Goal: Feedback & Contribution: Contribute content

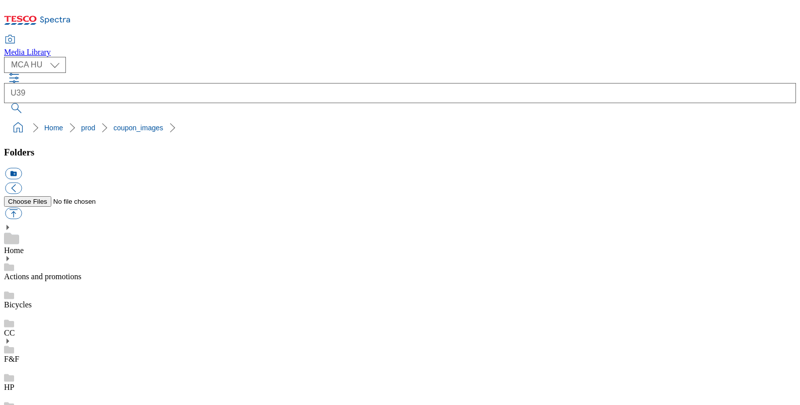
select select "flare-mca-hu"
type input "U39"
click at [4, 103] on button "submit" at bounding box center [17, 108] width 26 height 10
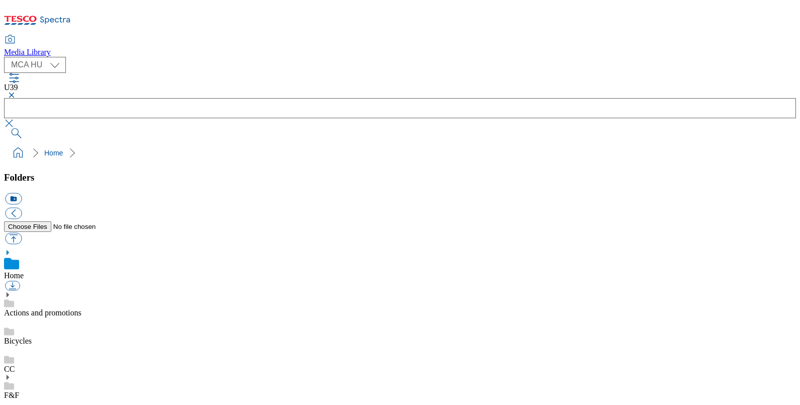
click at [327, 98] on input "text" at bounding box center [400, 108] width 792 height 20
click at [4, 128] on button "submit" at bounding box center [17, 133] width 26 height 10
click at [327, 98] on input "text" at bounding box center [400, 108] width 792 height 20
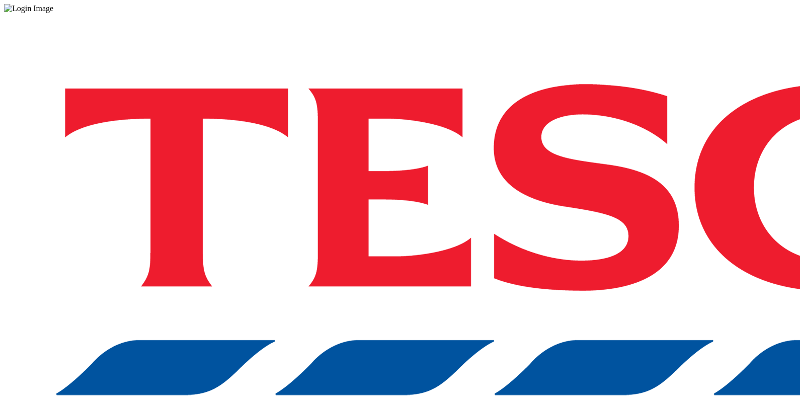
click at [569, 251] on div "Log in to the Spectra’s dashboard using [PERSON_NAME]’s credentials. If you don…" at bounding box center [400, 263] width 792 height 500
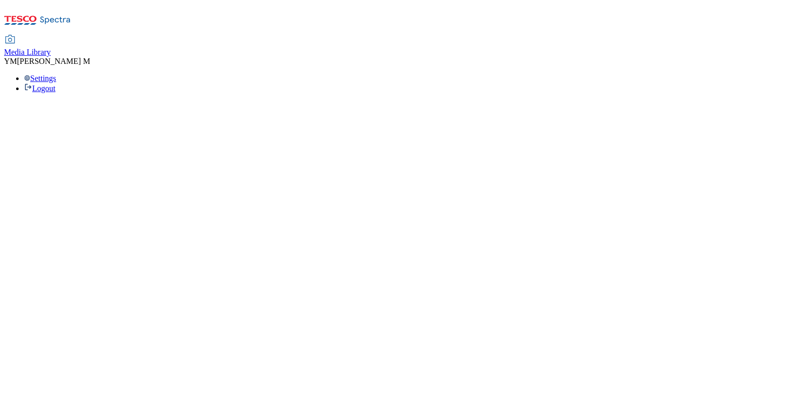
select select "flare-mca-hu"
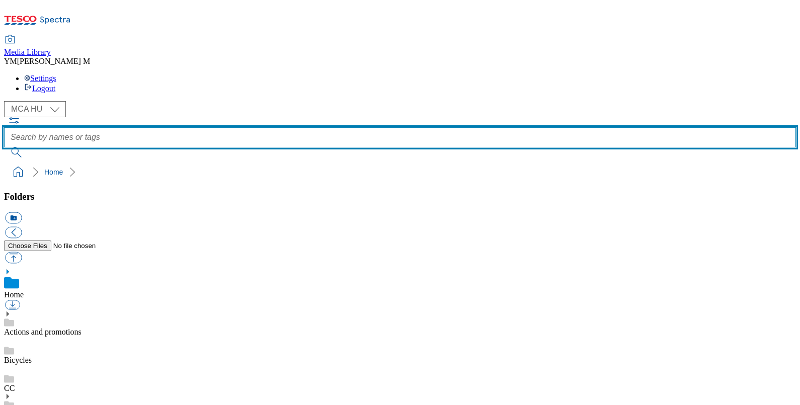
click at [311, 127] on input "text" at bounding box center [400, 137] width 792 height 20
type input "U39"
click at [4, 147] on button "submit" at bounding box center [17, 152] width 26 height 10
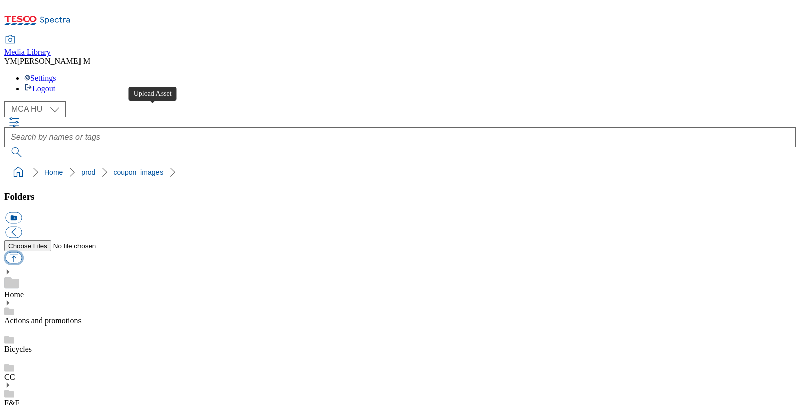
click at [22, 252] on button "button" at bounding box center [13, 258] width 17 height 12
type input "C:\fakepath\U39_1101_F.jpg"
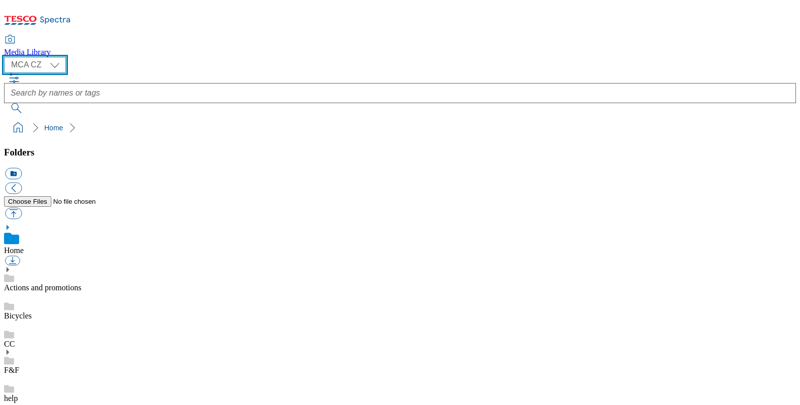
click at [48, 61] on select "MCA CZ MCA HU MCA SK MCA UK" at bounding box center [35, 65] width 62 height 16
select select "flare-mca-hu"
click at [7, 57] on select "MCA CZ MCA HU MCA SK MCA UK" at bounding box center [35, 65] width 62 height 16
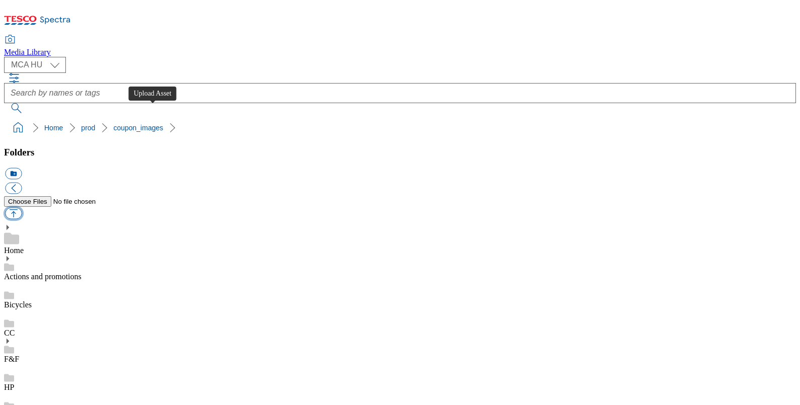
click at [22, 208] on button "button" at bounding box center [13, 214] width 17 height 12
type input "C:\fakepath\U39_1101_F.jpg"
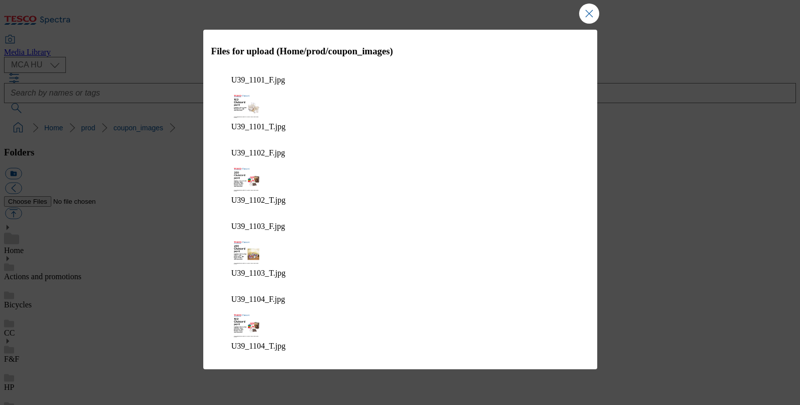
scroll to position [1150, 0]
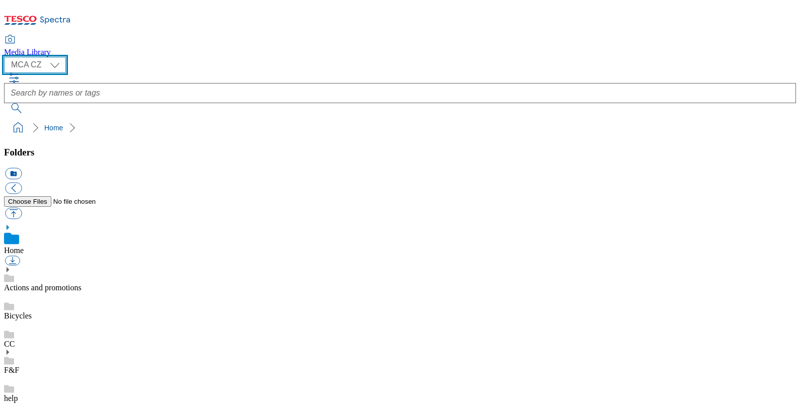
click at [58, 68] on select "MCA CZ MCA HU MCA SK MCA UK" at bounding box center [35, 65] width 62 height 16
drag, startPoint x: 58, startPoint y: 68, endPoint x: 53, endPoint y: 65, distance: 5.9
click at [53, 65] on select "MCA CZ MCA HU MCA SK MCA UK" at bounding box center [35, 65] width 62 height 16
select select "flare-mca-hu"
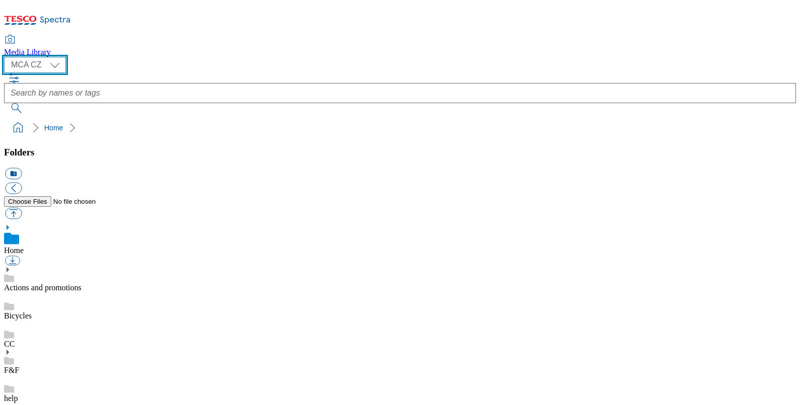
click at [7, 57] on select "MCA CZ MCA HU MCA SK MCA UK" at bounding box center [35, 65] width 62 height 16
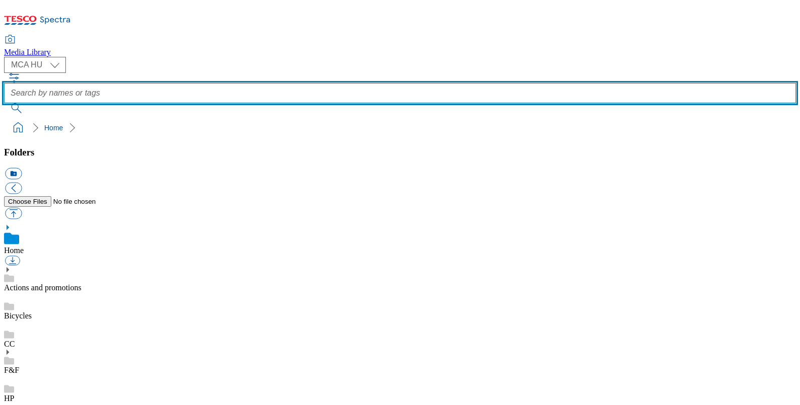
click at [337, 83] on input "text" at bounding box center [400, 93] width 792 height 20
type input "H"
type input "U39"
click at [4, 103] on button "submit" at bounding box center [17, 108] width 26 height 10
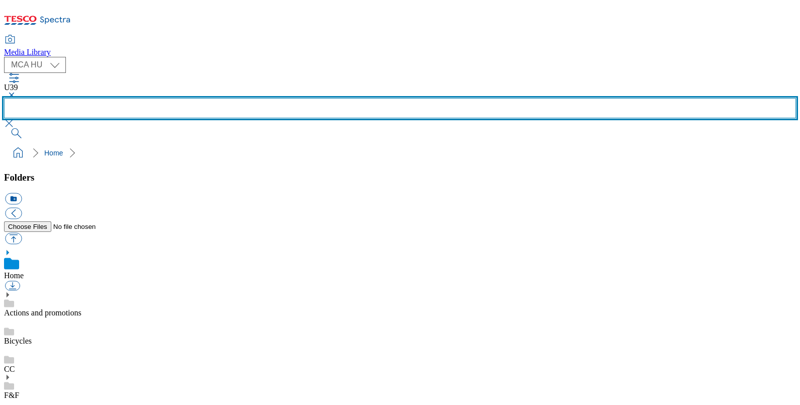
scroll to position [602, 0]
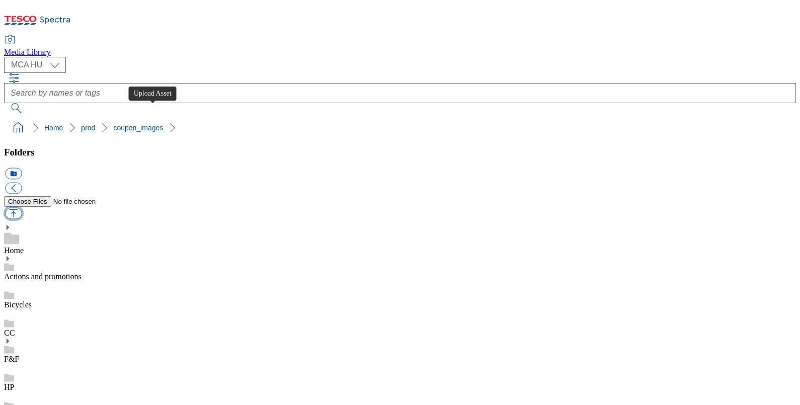
click at [22, 208] on button "button" at bounding box center [13, 214] width 17 height 12
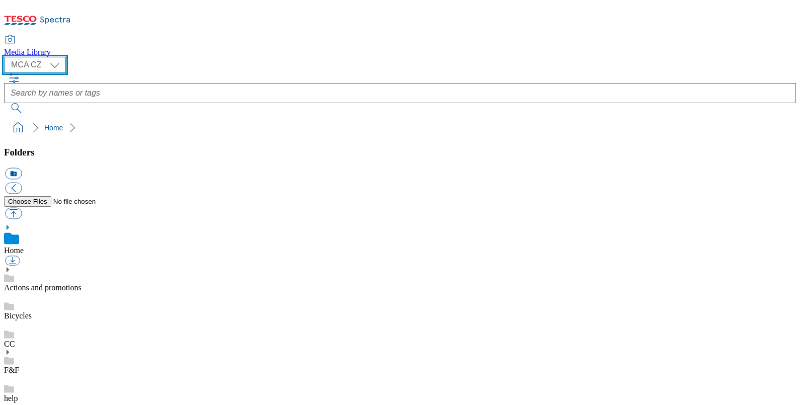
click at [51, 60] on select "MCA CZ MCA HU MCA SK MCA UK" at bounding box center [35, 65] width 62 height 16
select select "flare-mca-hu"
click at [7, 57] on select "MCA CZ MCA HU MCA SK MCA UK" at bounding box center [35, 65] width 62 height 16
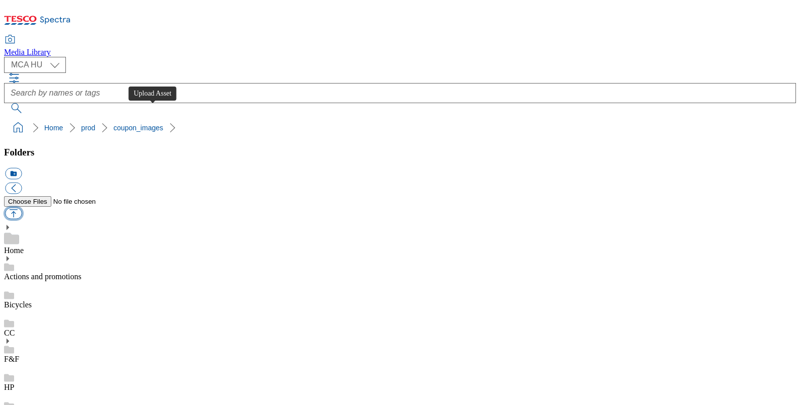
click at [22, 208] on button "button" at bounding box center [13, 214] width 17 height 12
type input "C:\fakepath\U39_1101_F.jpg"
